Goal: Information Seeking & Learning: Learn about a topic

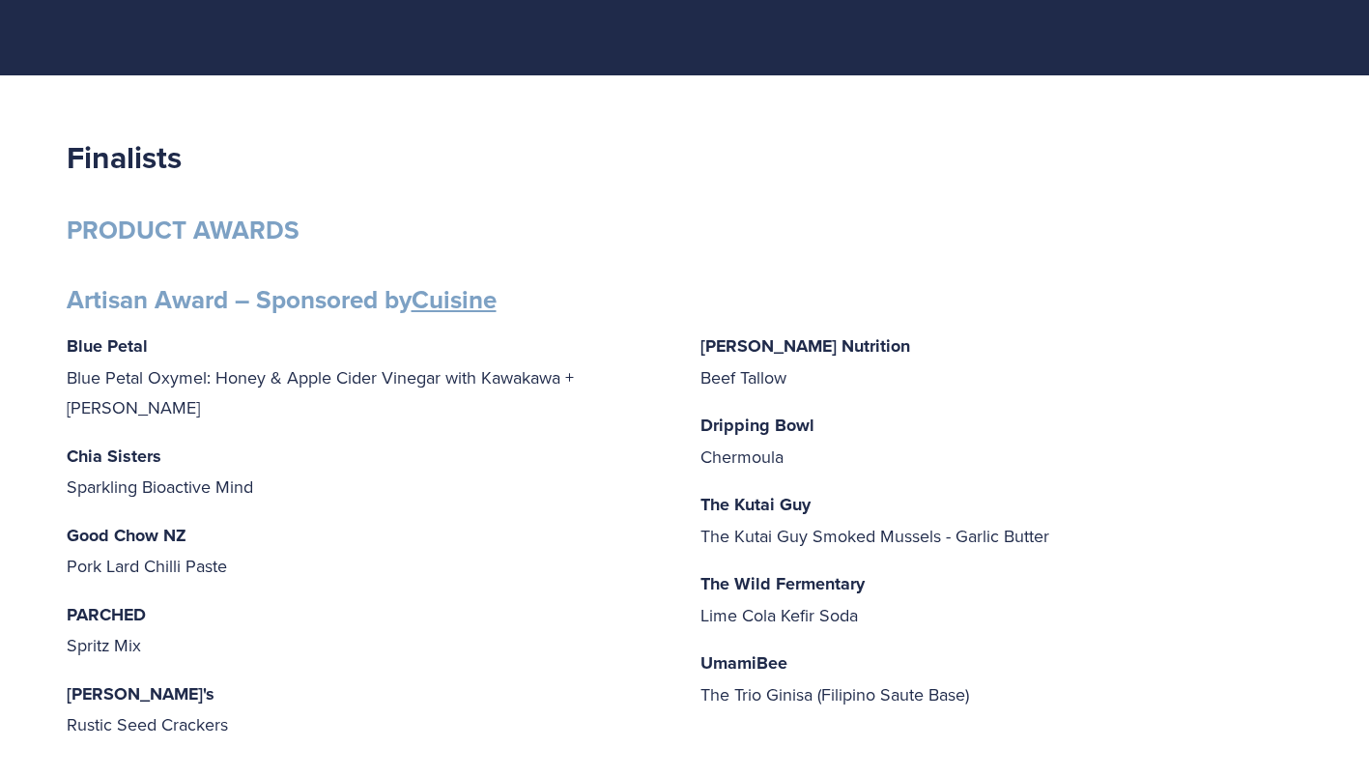
scroll to position [196, 0]
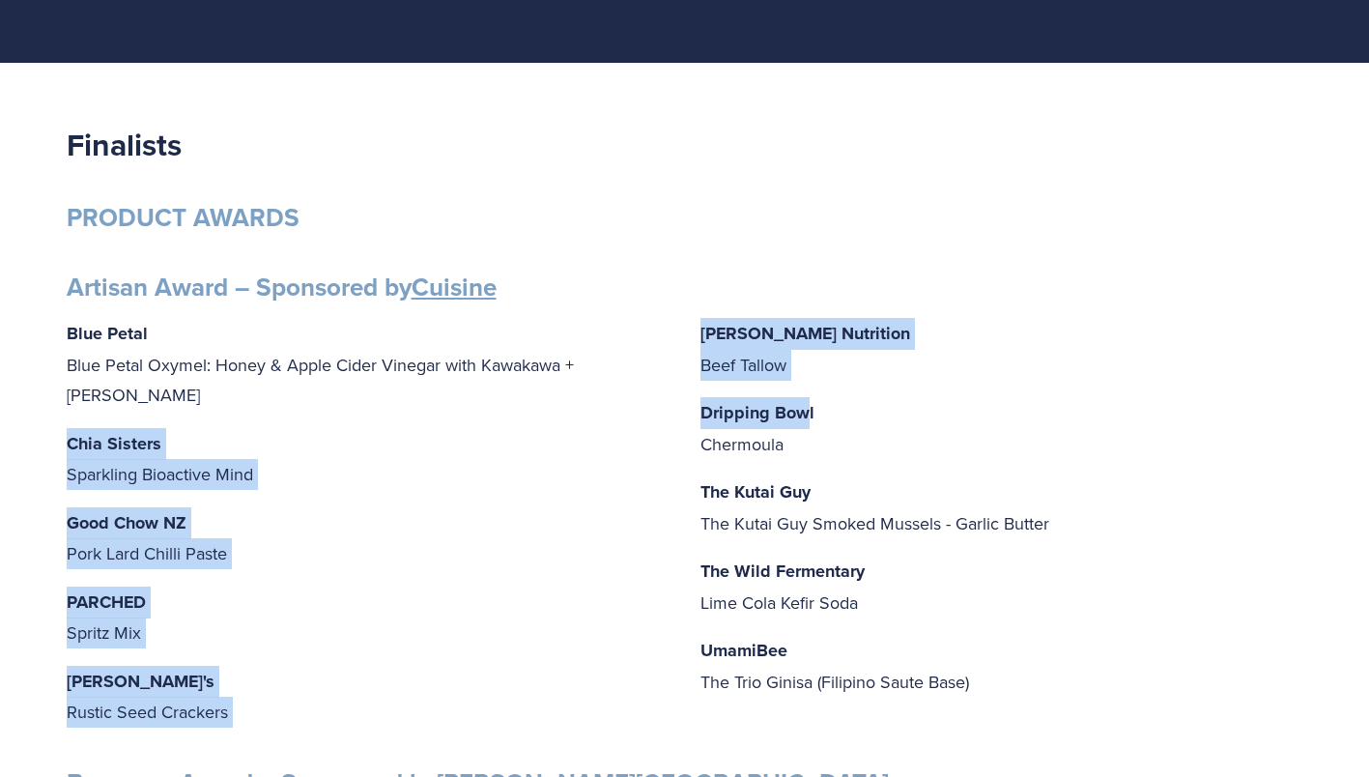
drag, startPoint x: 806, startPoint y: 415, endPoint x: 675, endPoint y: 406, distance: 130.7
click at [675, 406] on div "Blue Petal Blue Petal Oxymel: Honey & Apple Cider Vinegar with Kawakawa + [PERS…" at bounding box center [685, 524] width 1237 height 412
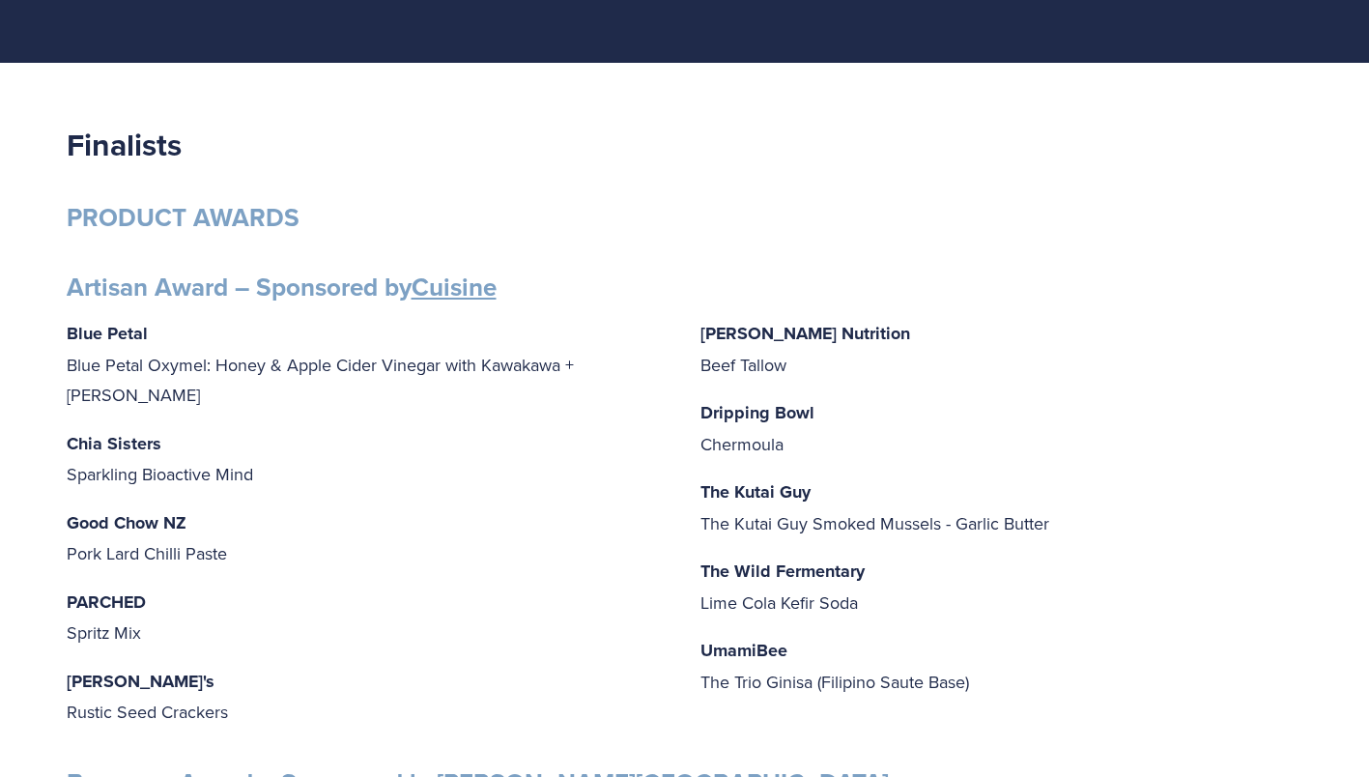
click at [951, 468] on div "Blue Petal Blue Petal Oxymel: Honey & Apple Cider Vinegar with Kawakawa + [PERS…" at bounding box center [685, 524] width 1237 height 412
drag, startPoint x: 810, startPoint y: 406, endPoint x: 697, endPoint y: 408, distance: 113.1
click at [697, 408] on div "Blue Petal Blue Petal Oxymel: Honey & Apple Cider Vinegar with Kawakawa + [PERS…" at bounding box center [685, 524] width 1237 height 412
copy strong "Dripping Bow"
click at [826, 412] on p "Dripping Bowl Chermoula" at bounding box center [1002, 428] width 603 height 62
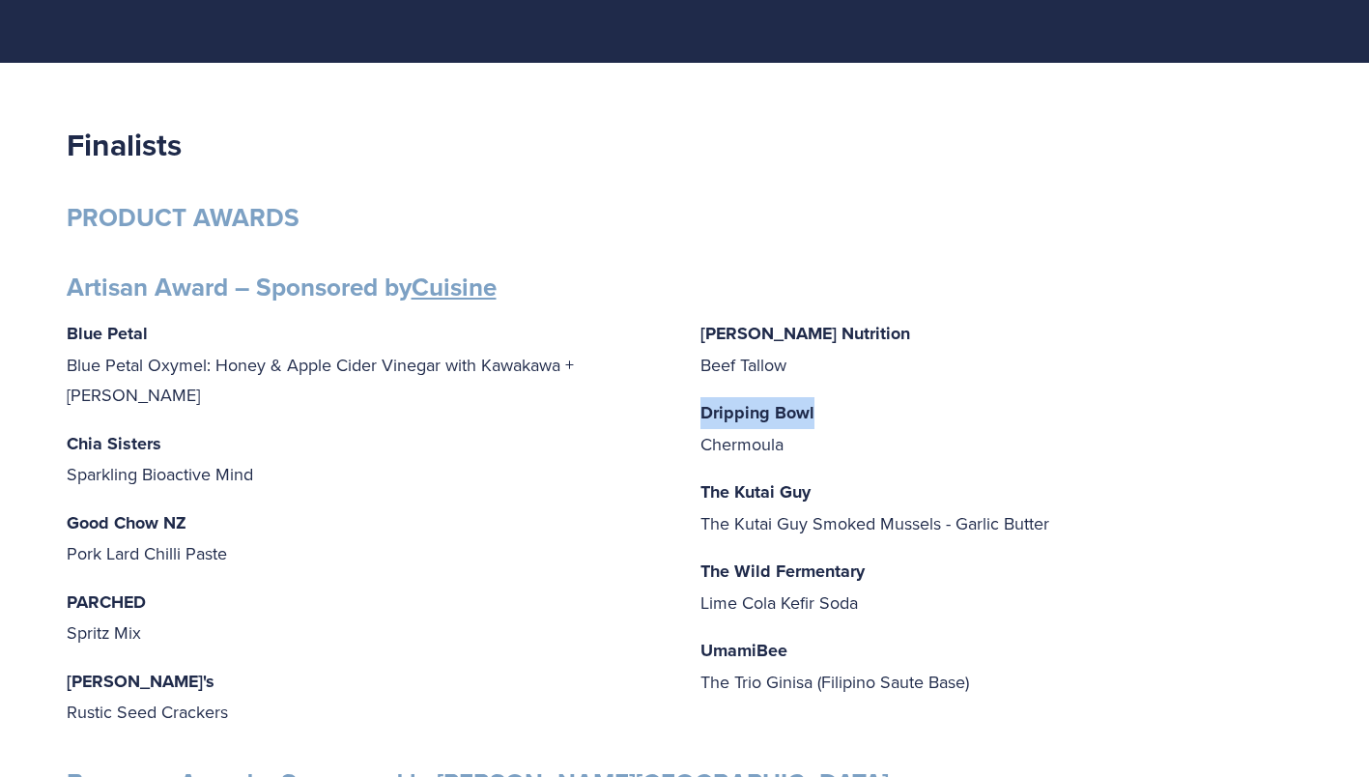
drag, startPoint x: 812, startPoint y: 406, endPoint x: 688, endPoint y: 396, distance: 124.1
click at [688, 396] on div "Blue Petal Blue Petal Oxymel: Honey & Apple Cider Vinegar with Kawakawa + [PERS…" at bounding box center [685, 524] width 1237 height 412
copy strong "Dripping Bowl"
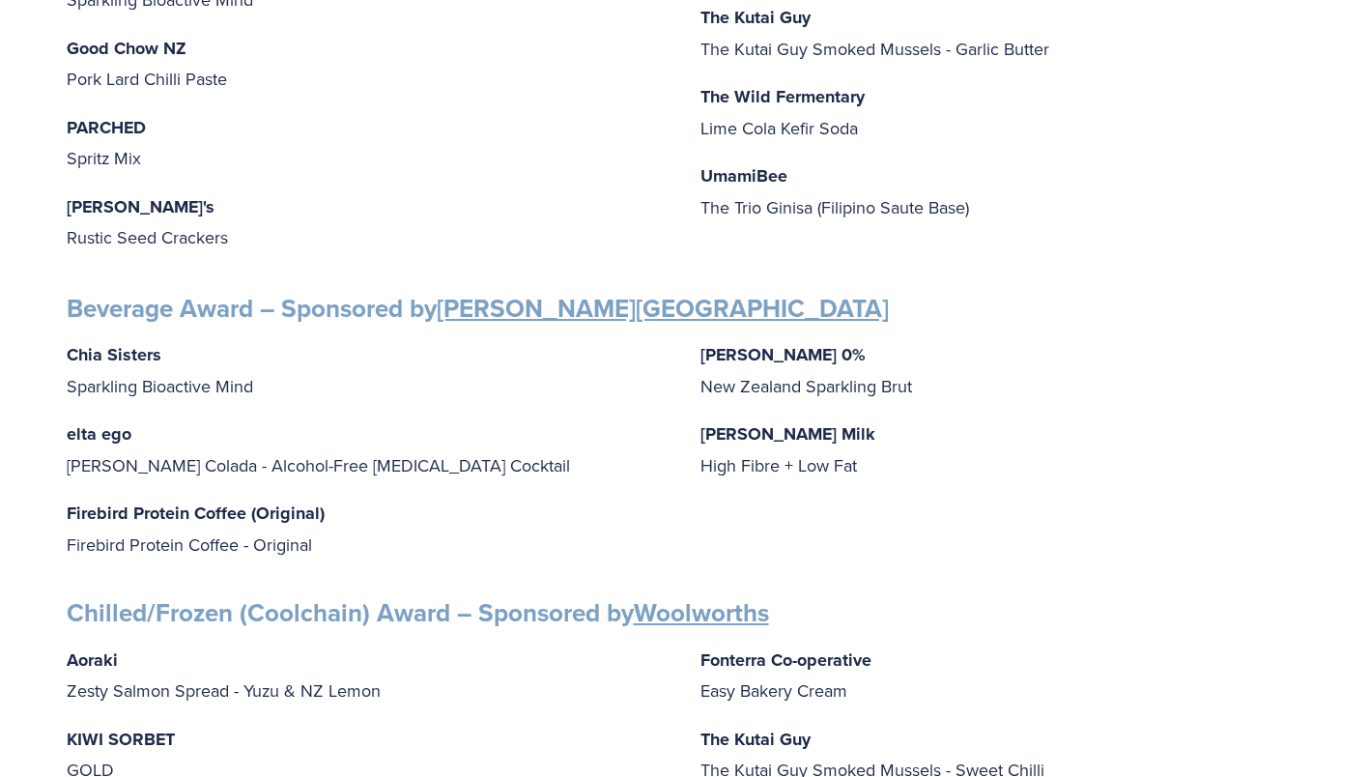
scroll to position [696, 0]
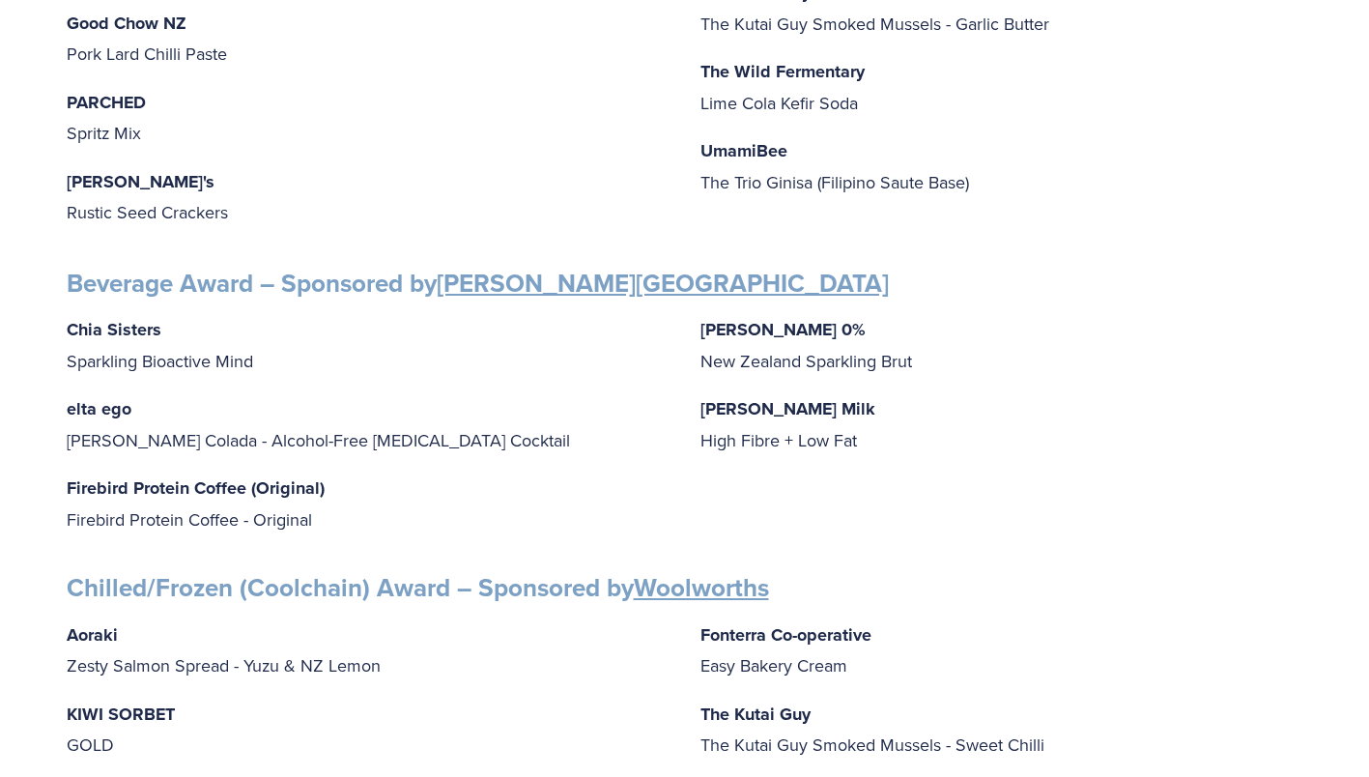
click at [1122, 393] on p "[PERSON_NAME] Milk High Fibre + Low Fat" at bounding box center [1002, 424] width 603 height 62
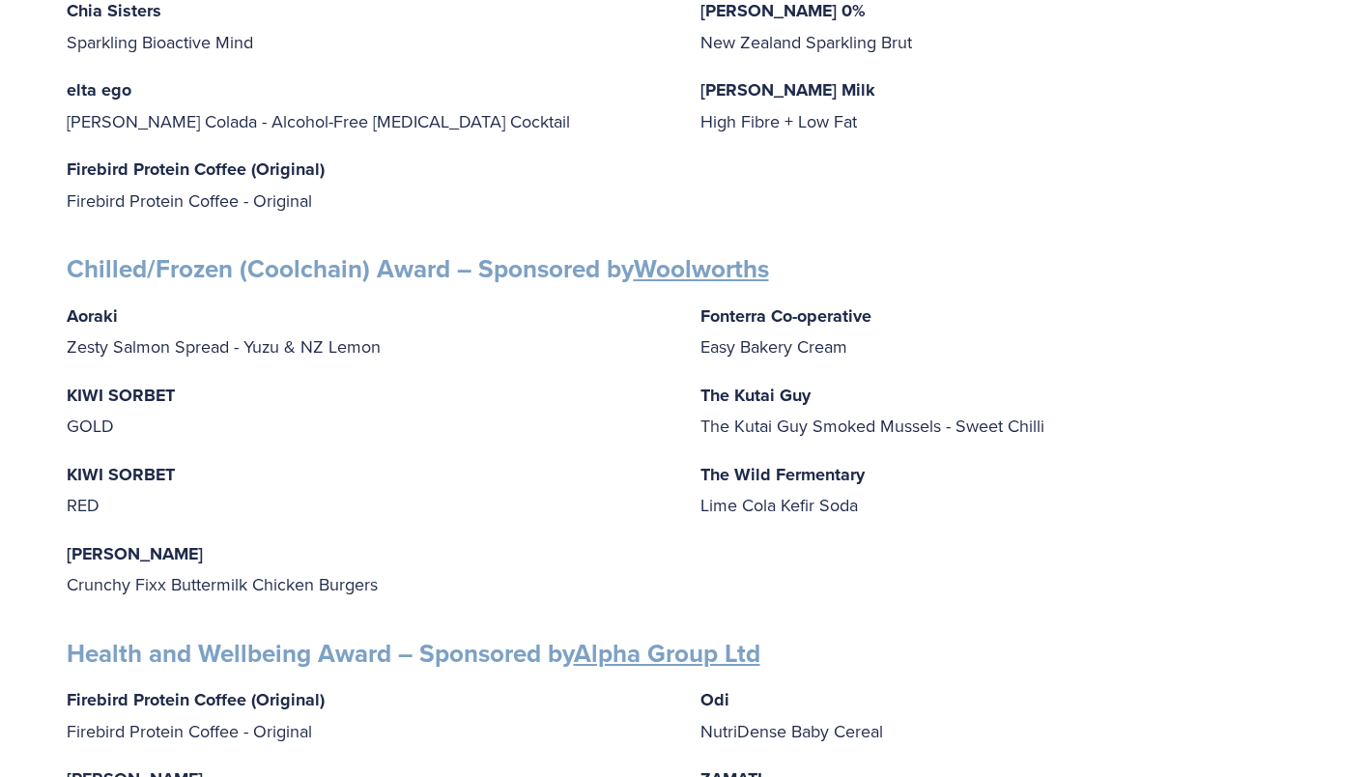
scroll to position [1016, 0]
click at [106, 302] on strong "Aoraki" at bounding box center [92, 314] width 51 height 25
click at [500, 429] on div "Aoraki Zesty Salmon Spread - Yuzu & NZ Lemon KIWI SORBET GOLD KIWI SORBET RED […" at bounding box center [685, 450] width 1237 height 300
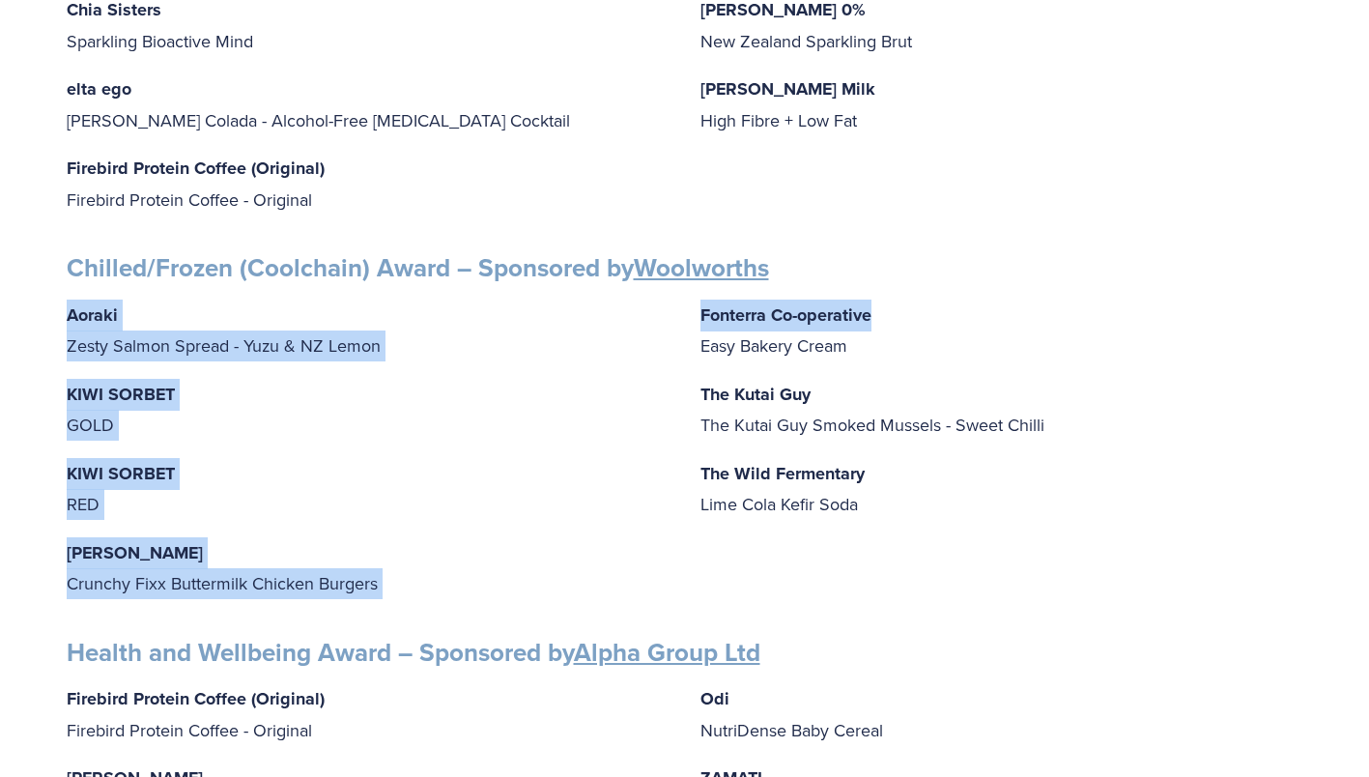
drag, startPoint x: 877, startPoint y: 292, endPoint x: 678, endPoint y: 288, distance: 199.1
click at [678, 300] on div "Aoraki Zesty Salmon Spread - Yuzu & NZ Lemon KIWI SORBET GOLD KIWI SORBET RED […" at bounding box center [685, 450] width 1237 height 300
drag, startPoint x: 678, startPoint y: 288, endPoint x: 685, endPoint y: 299, distance: 12.6
click at [685, 300] on div "Aoraki Zesty Salmon Spread - Yuzu & NZ Lemon KIWI SORBET GOLD KIWI SORBET RED […" at bounding box center [685, 450] width 1237 height 300
click at [701, 302] on strong "Fonterra Co-operative" at bounding box center [786, 314] width 171 height 25
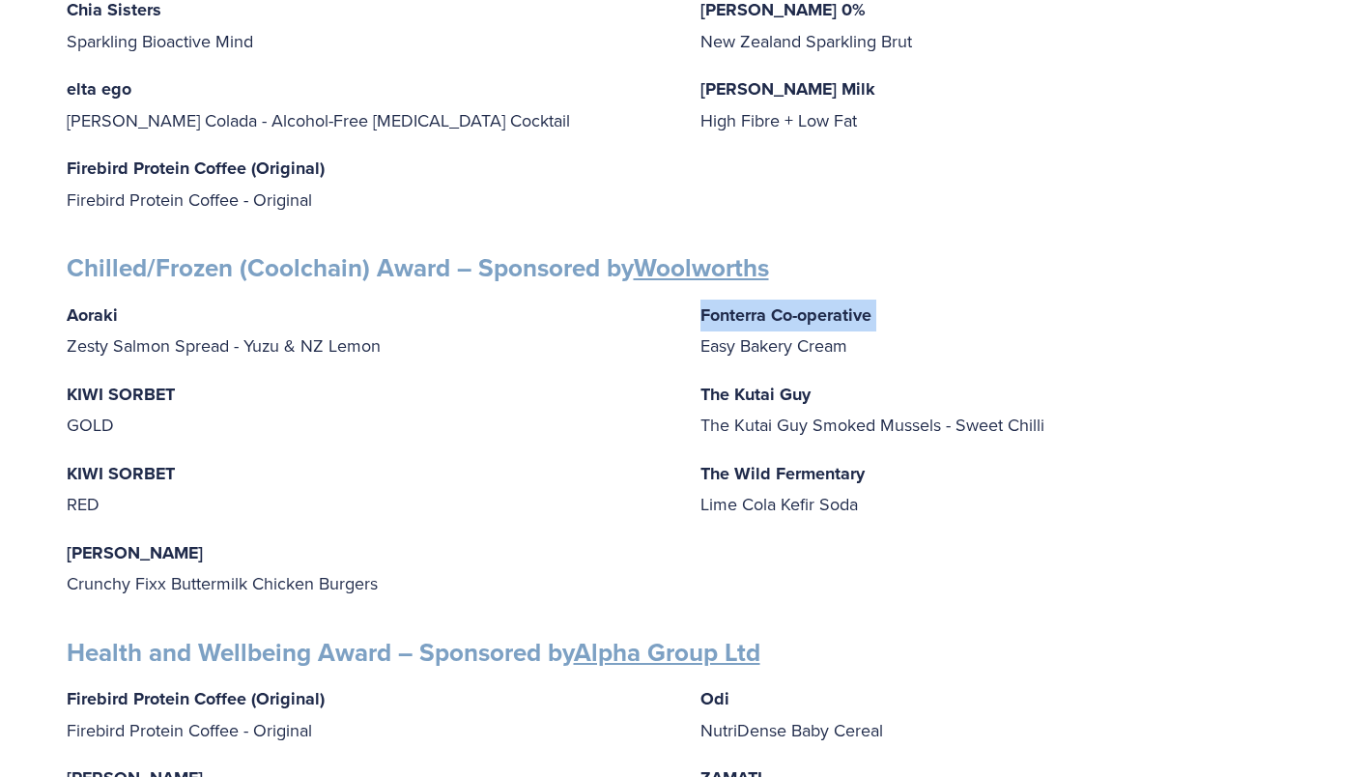
drag, startPoint x: 701, startPoint y: 288, endPoint x: 884, endPoint y: 298, distance: 182.9
click at [884, 300] on p "Fonterra Co-operative Easy Bakery Cream" at bounding box center [1002, 331] width 603 height 62
click at [630, 420] on div "Aoraki Zesty Salmon Spread - Yuzu & NZ Lemon KIWI SORBET GOLD KIWI SORBET RED […" at bounding box center [685, 450] width 1237 height 300
drag, startPoint x: 173, startPoint y: 369, endPoint x: 46, endPoint y: 367, distance: 126.6
click at [46, 367] on div "Finalists PRODUCT AWARDS Artisan Award – Sponsored by Cuisine Blue Petal Blue P…" at bounding box center [684, 765] width 1369 height 3044
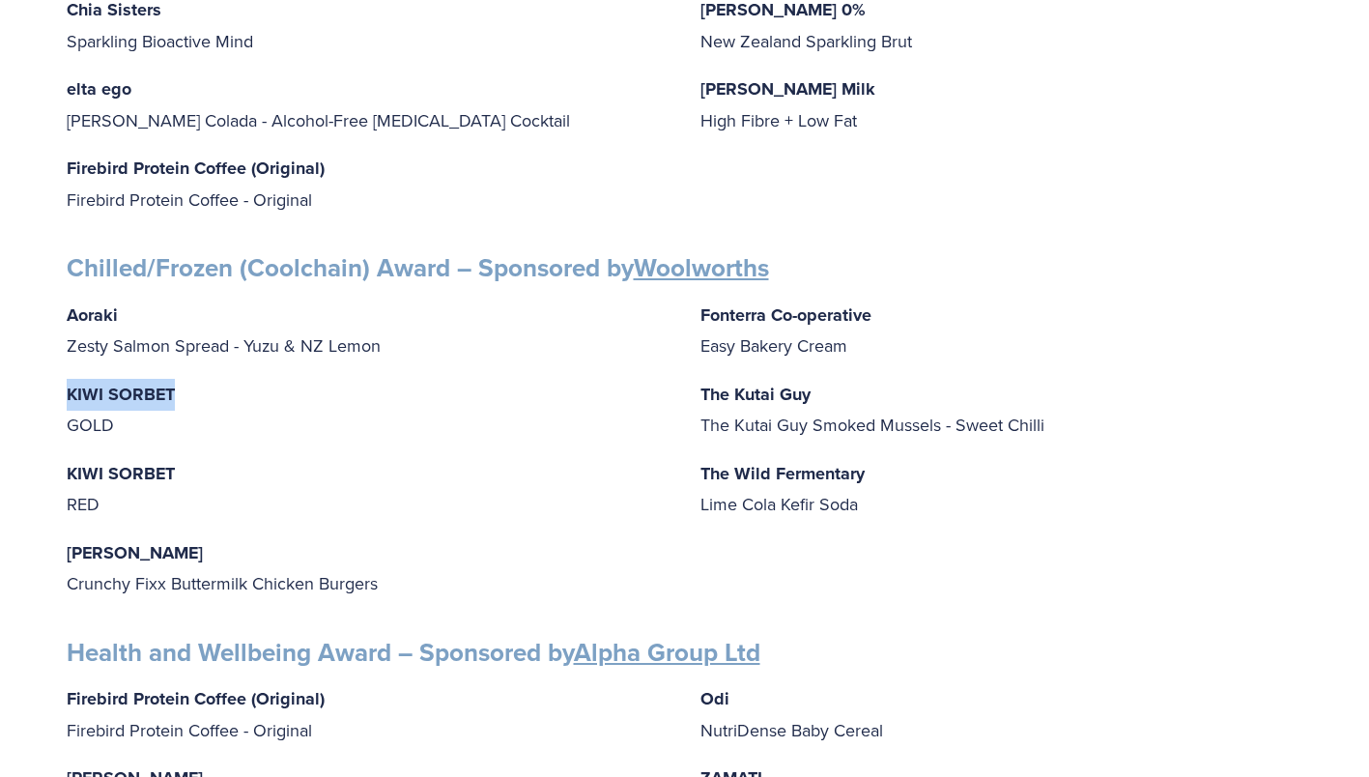
copy strong "KIWI SORBET"
click at [1011, 325] on p "Fonterra Co-operative Easy Bakery Cream" at bounding box center [1002, 331] width 603 height 62
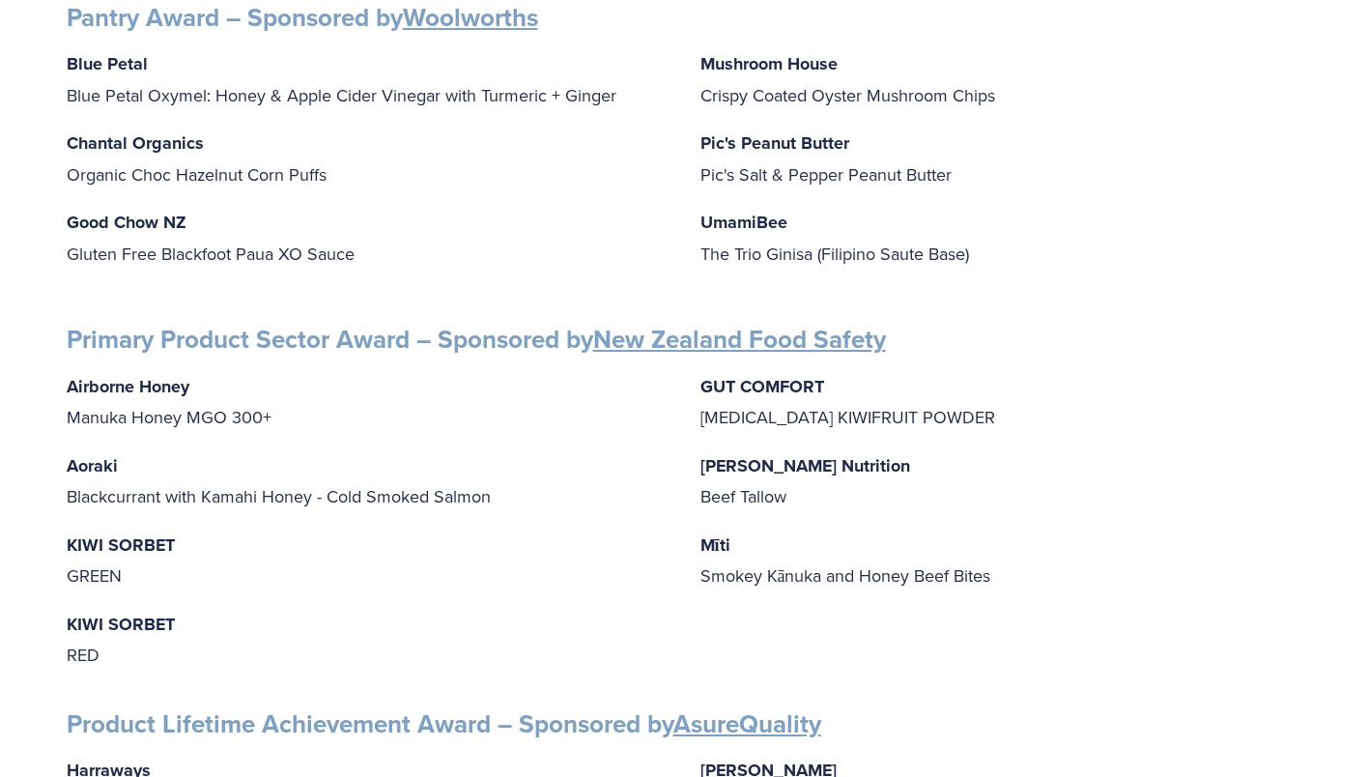
scroll to position [2121, 0]
click at [1127, 568] on div "Airborne Honey Manuka Honey MGO 300+ Aoraki Blackcurrant with Kamahi Honey - Co…" at bounding box center [685, 519] width 1237 height 300
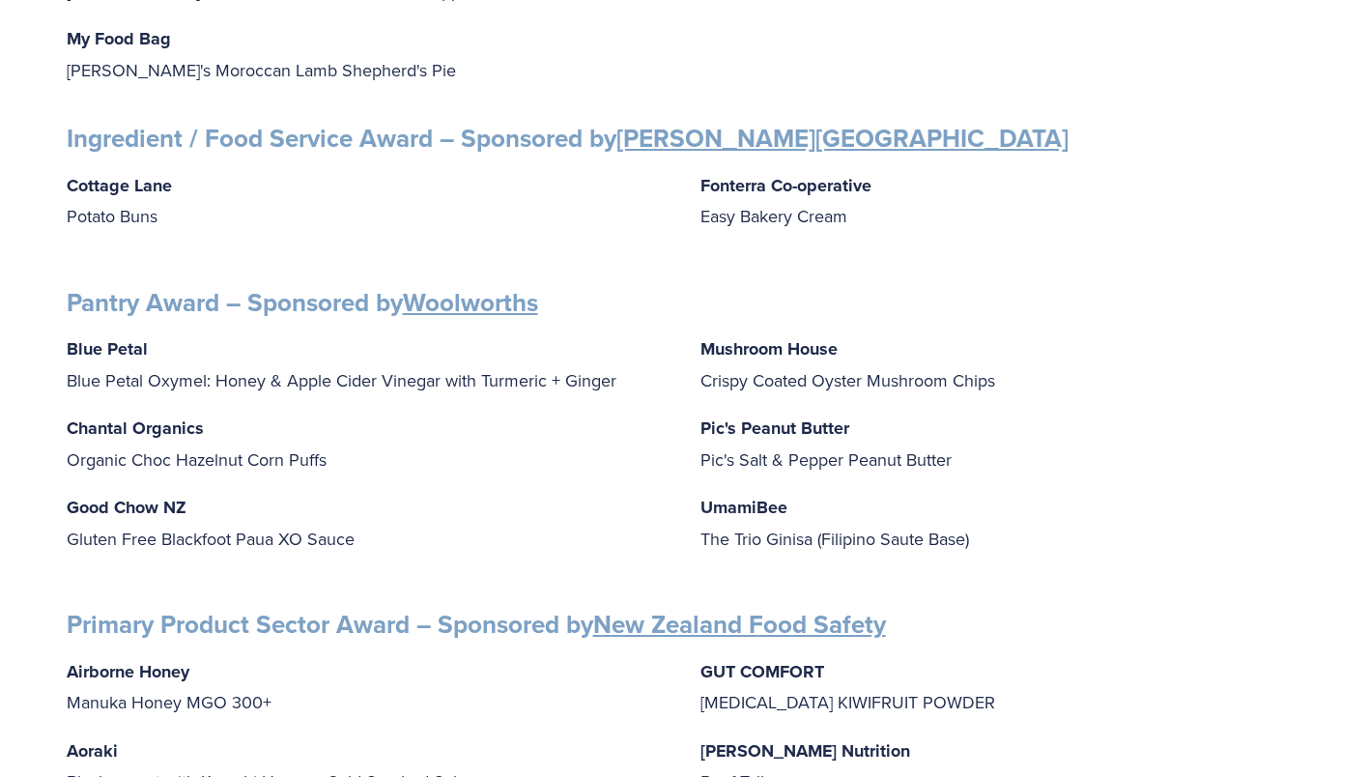
scroll to position [1832, 0]
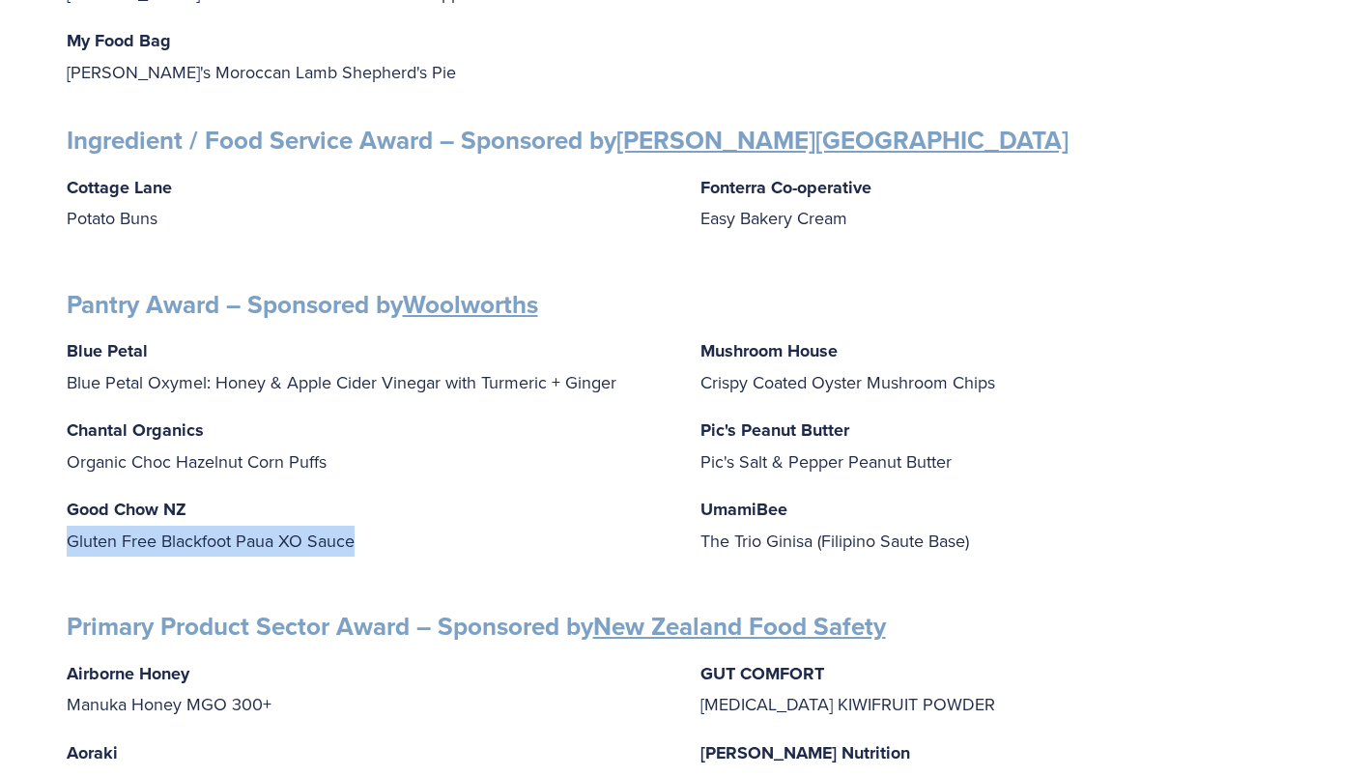
drag, startPoint x: 366, startPoint y: 518, endPoint x: 58, endPoint y: 520, distance: 308.2
copy p "Gluten Free Blackfoot Paua XO Sauce"
